Goal: Task Accomplishment & Management: Manage account settings

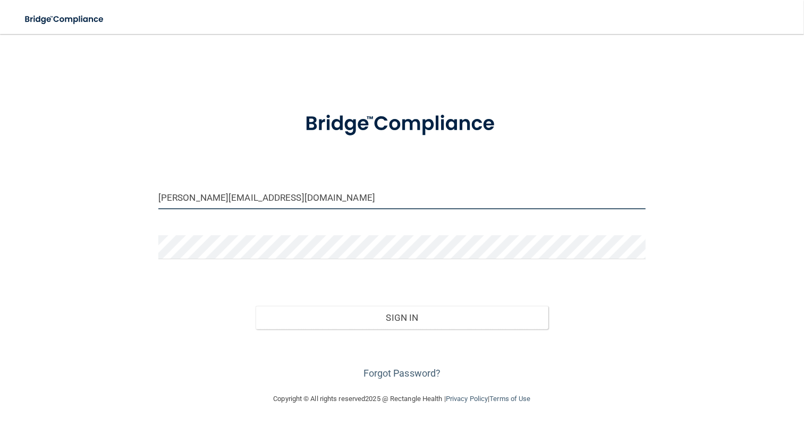
click at [278, 196] on input "[PERSON_NAME][EMAIL_ADDRESS][DOMAIN_NAME]" at bounding box center [402, 198] width 488 height 24
type input "[EMAIL_ADDRESS][DOMAIN_NAME]"
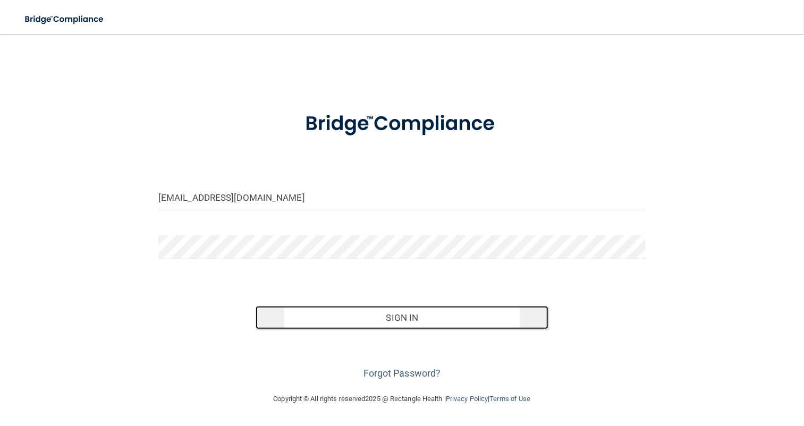
click at [420, 321] on button "Sign In" at bounding box center [402, 317] width 292 height 23
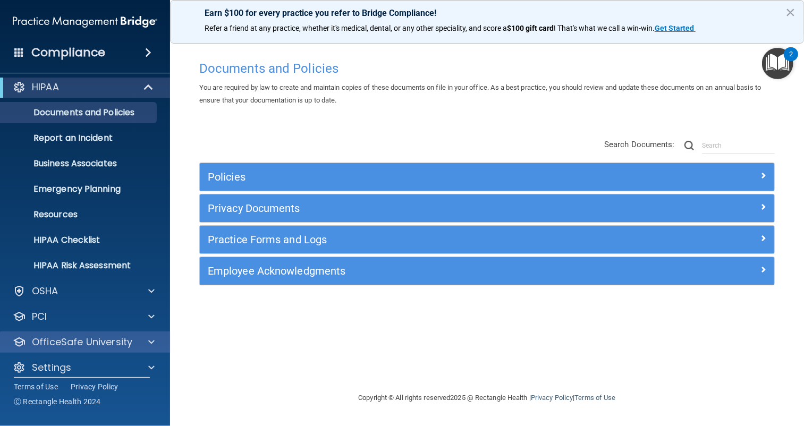
scroll to position [15, 0]
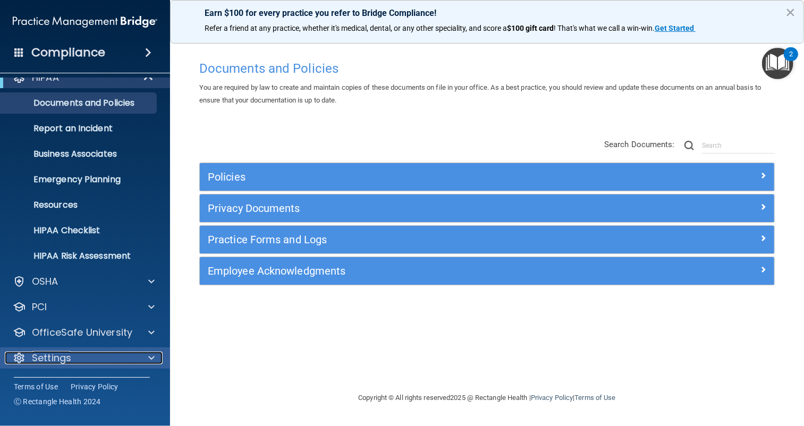
click at [149, 358] on span at bounding box center [151, 358] width 6 height 13
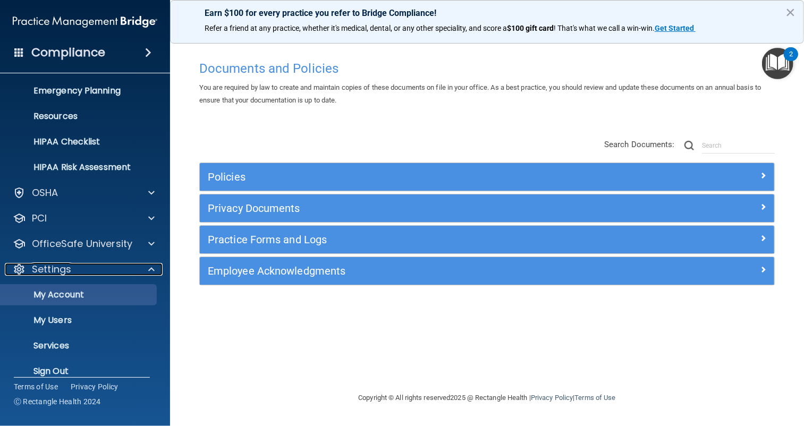
scroll to position [117, 0]
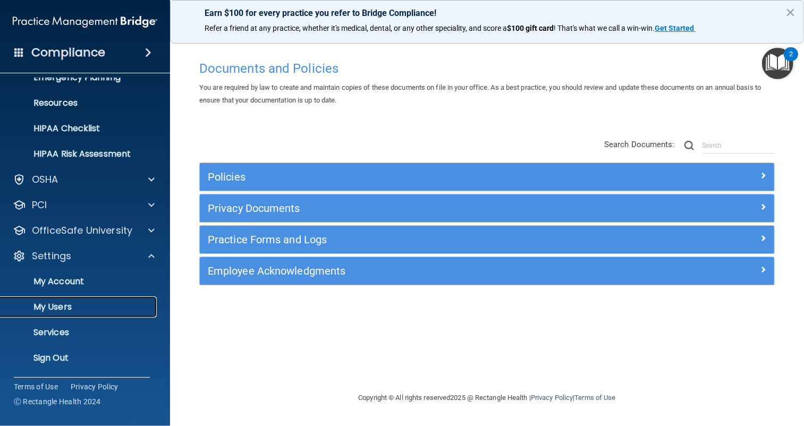
click at [85, 304] on p "My Users" at bounding box center [79, 307] width 145 height 11
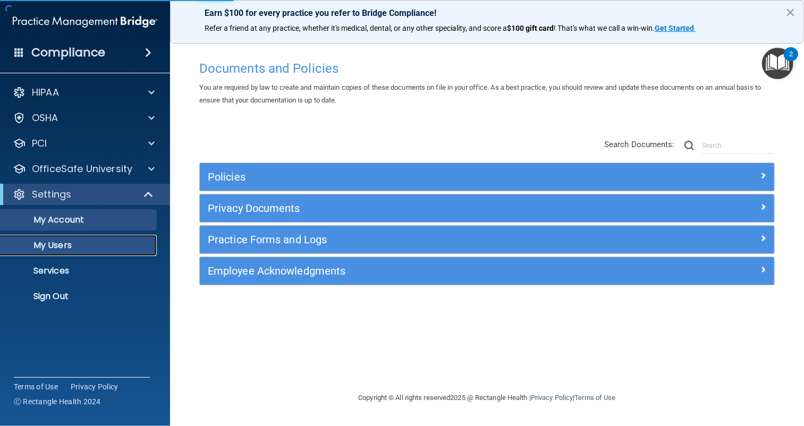
select select "20"
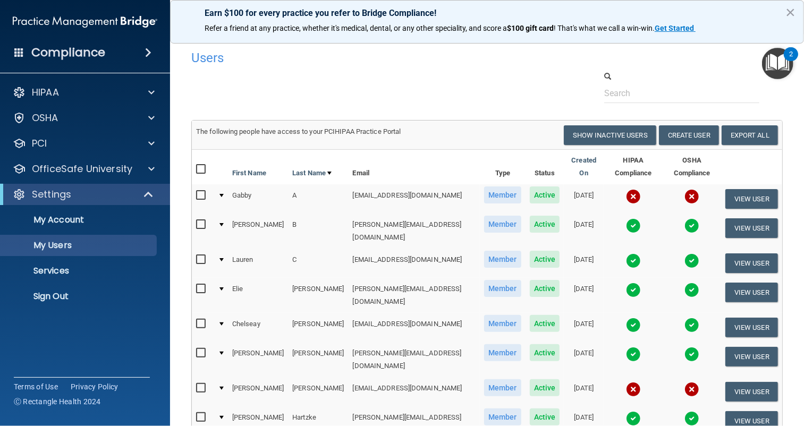
click at [201, 191] on input "checkbox" at bounding box center [202, 195] width 12 height 9
checkbox input "true"
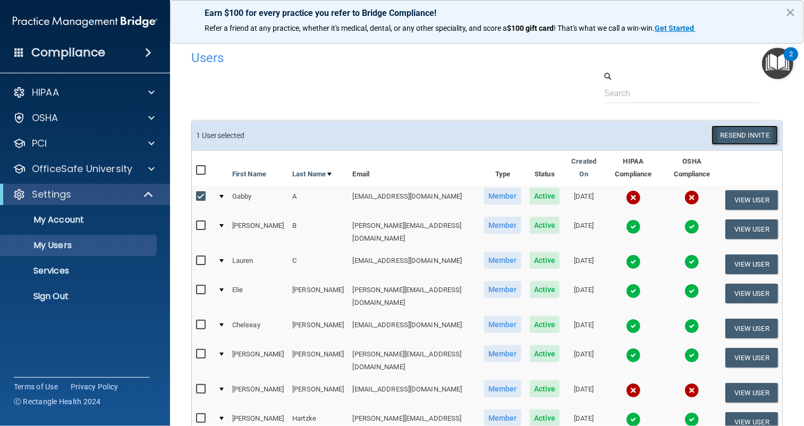
click at [753, 133] on button "Resend Invite" at bounding box center [745, 135] width 66 height 20
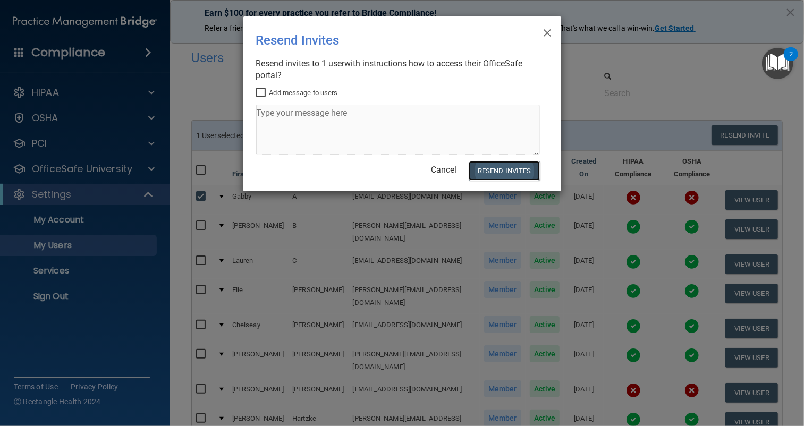
click at [504, 170] on button "Resend Invites" at bounding box center [504, 171] width 71 height 20
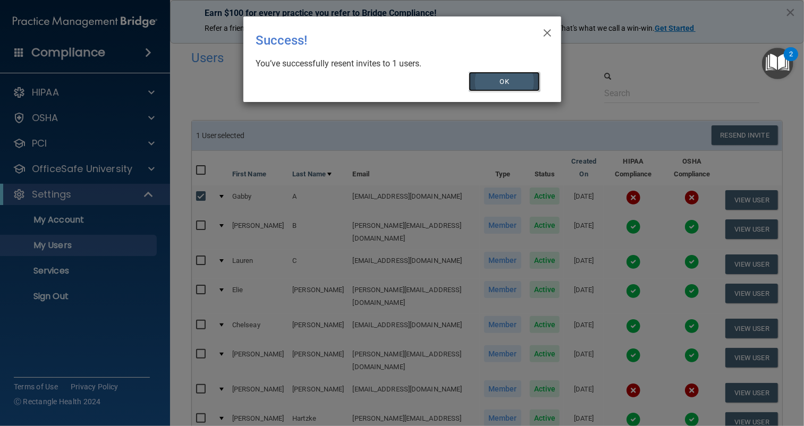
click at [522, 76] on button "OK" at bounding box center [504, 82] width 71 height 20
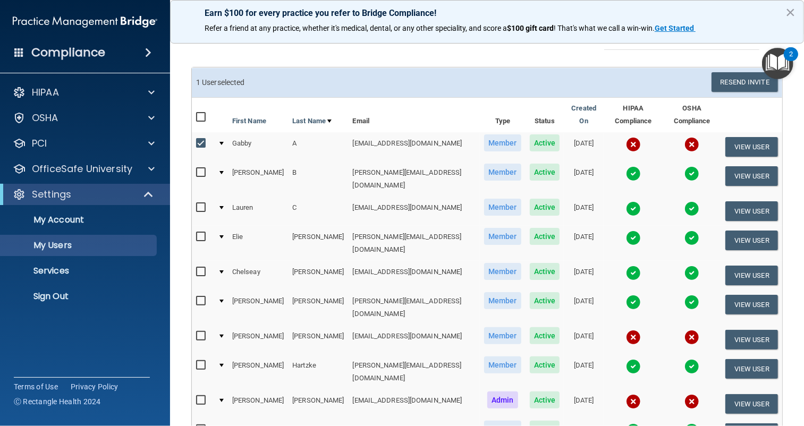
scroll to position [106, 0]
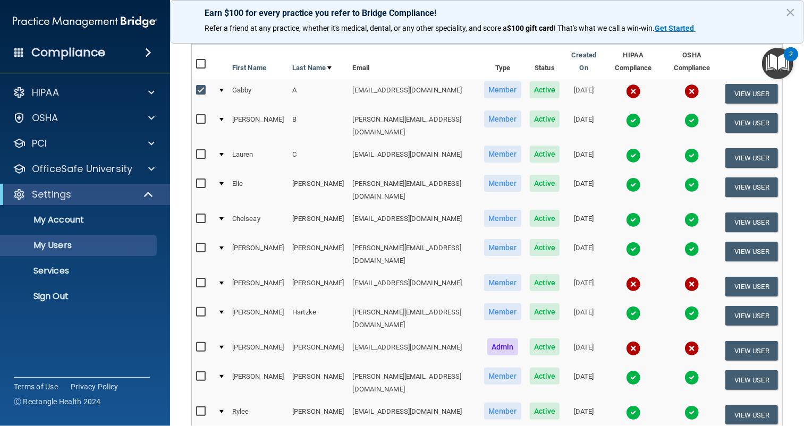
click at [201, 279] on input "checkbox" at bounding box center [202, 283] width 12 height 9
checkbox input "true"
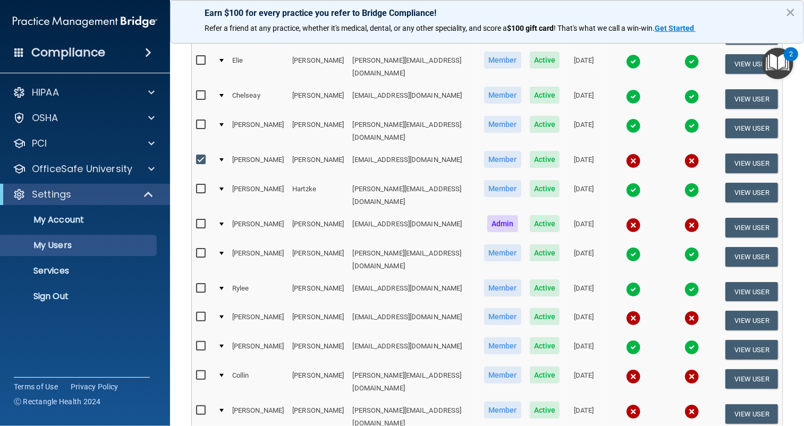
scroll to position [266, 0]
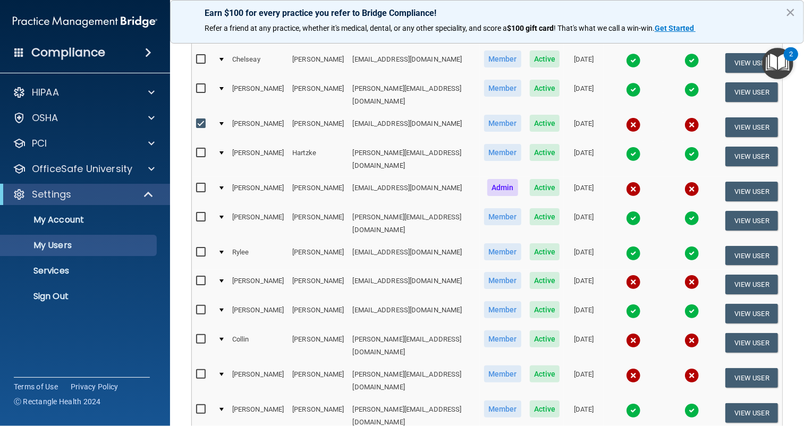
click at [200, 371] on input "checkbox" at bounding box center [202, 375] width 12 height 9
checkbox input "true"
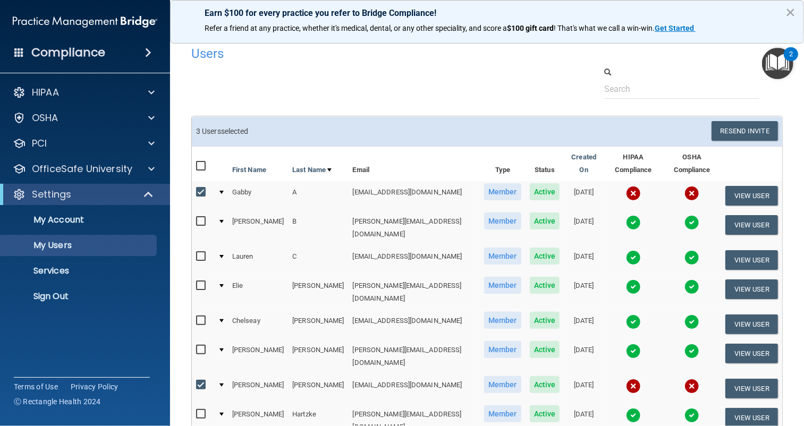
scroll to position [0, 0]
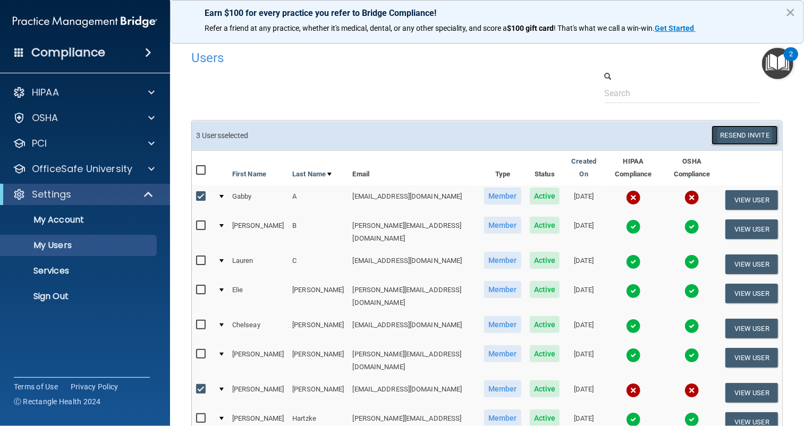
click at [741, 130] on button "Resend Invite" at bounding box center [745, 135] width 66 height 20
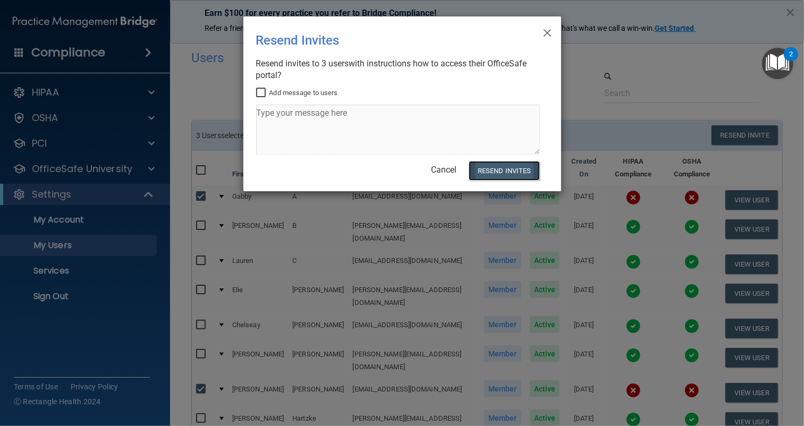
click at [509, 173] on button "Resend Invites" at bounding box center [504, 171] width 71 height 20
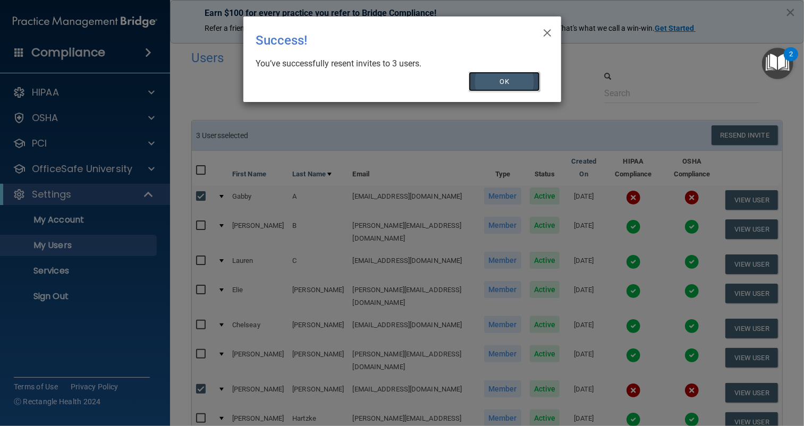
click at [509, 81] on button "OK" at bounding box center [504, 82] width 71 height 20
